Goal: Find specific page/section: Find specific page/section

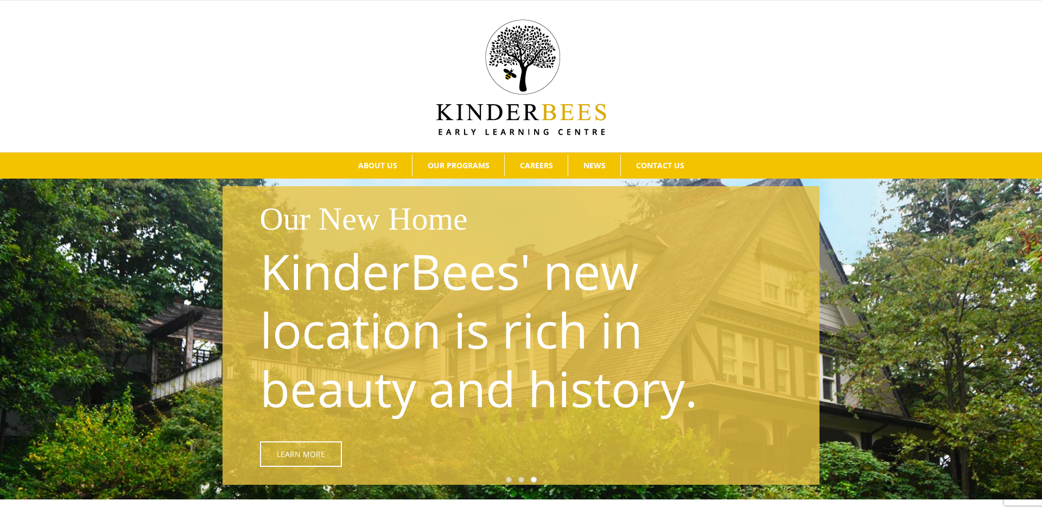
click at [714, 103] on div at bounding box center [520, 76] width 1009 height 118
click at [751, 67] on div at bounding box center [520, 76] width 1009 height 118
click at [714, 75] on div at bounding box center [520, 76] width 1009 height 118
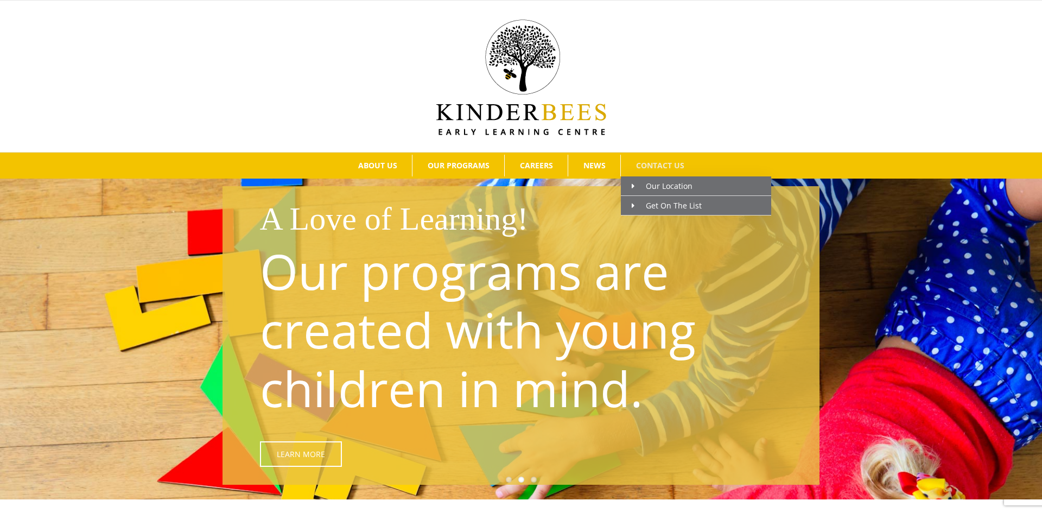
click at [662, 175] on link "CONTACT US" at bounding box center [660, 166] width 78 height 22
click at [661, 169] on span "CONTACT US" at bounding box center [660, 166] width 48 height 8
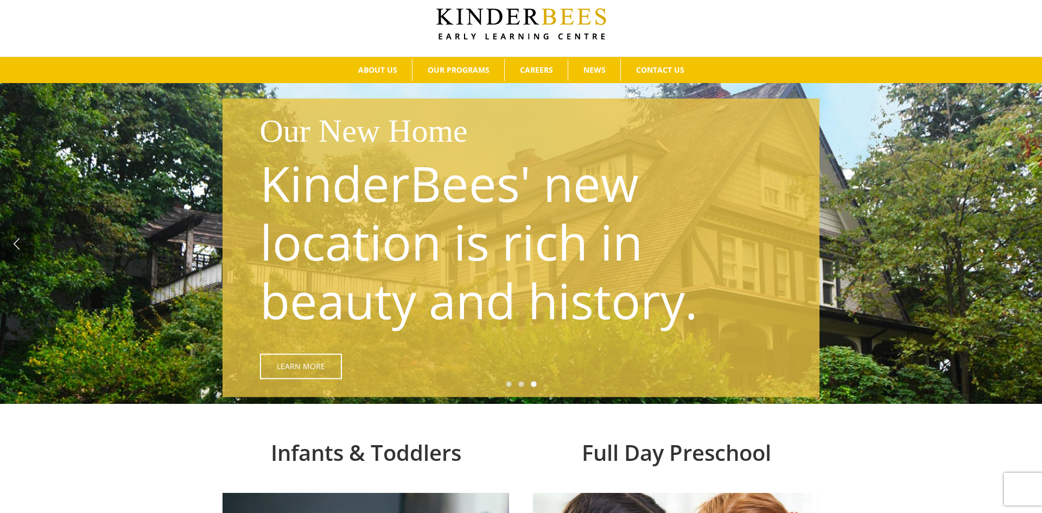
scroll to position [224, 0]
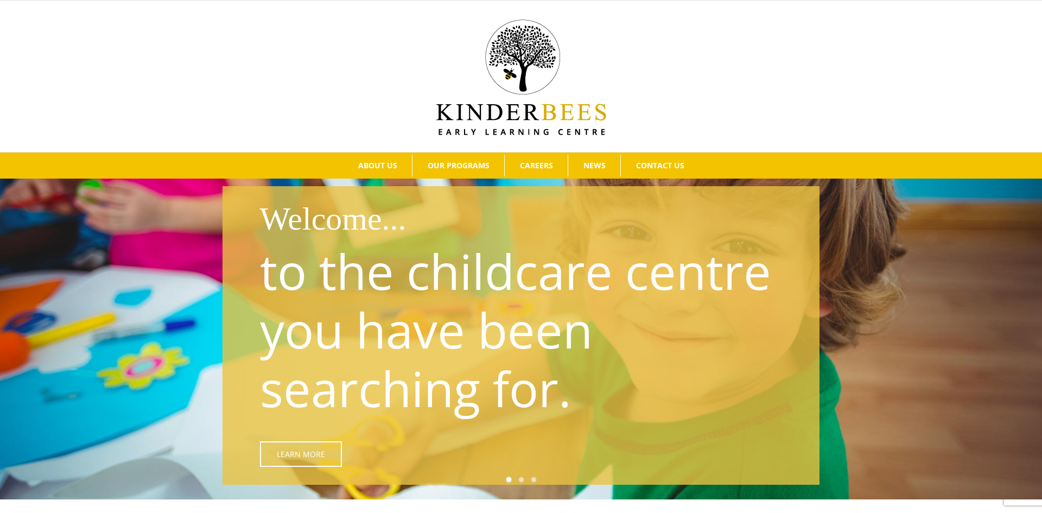
click at [653, 122] on div at bounding box center [520, 76] width 1009 height 118
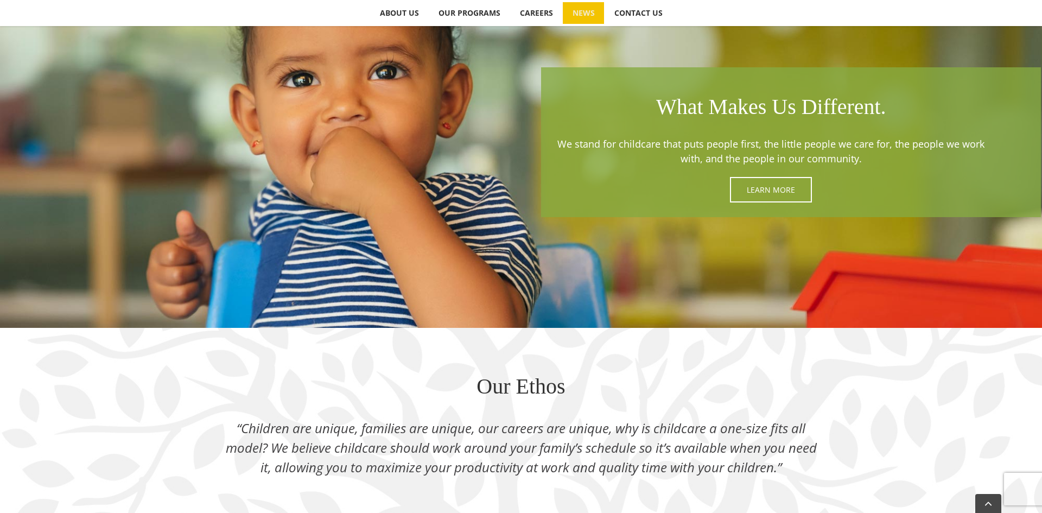
scroll to position [929, 0]
